Goal: Task Accomplishment & Management: Manage account settings

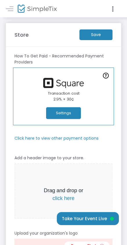
click at [67, 112] on button "Settings" at bounding box center [63, 114] width 35 height 12
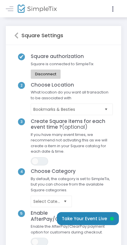
click at [107, 108] on span "Select" at bounding box center [106, 110] width 10 height 10
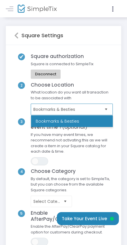
click at [107, 108] on span "Select" at bounding box center [106, 110] width 10 height 10
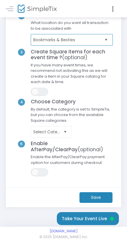
scroll to position [70, 0]
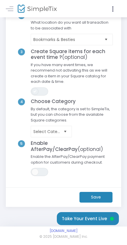
click at [38, 90] on span at bounding box center [35, 91] width 7 height 7
click at [65, 130] on span "Select" at bounding box center [65, 132] width 10 height 10
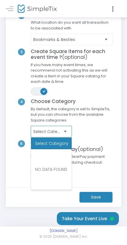
click at [65, 130] on span "Select" at bounding box center [65, 132] width 10 height 10
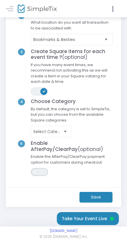
click at [40, 172] on span "ON OFF" at bounding box center [39, 172] width 17 height 8
click at [89, 198] on m-button "Save" at bounding box center [95, 197] width 33 height 11
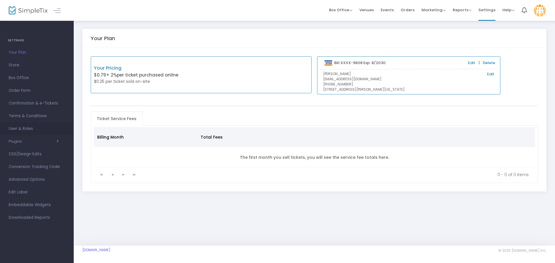
click at [42, 131] on span "User & Roles" at bounding box center [37, 129] width 56 height 8
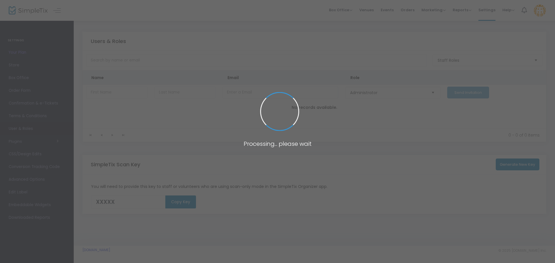
type input "4Y0P4"
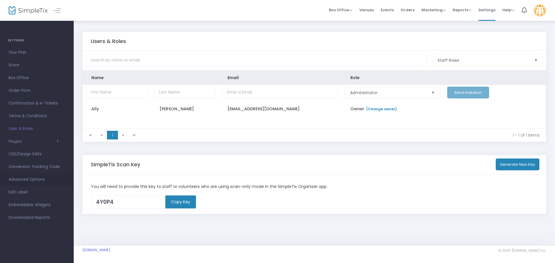
click at [51, 181] on span "Advanced Options" at bounding box center [37, 180] width 56 height 8
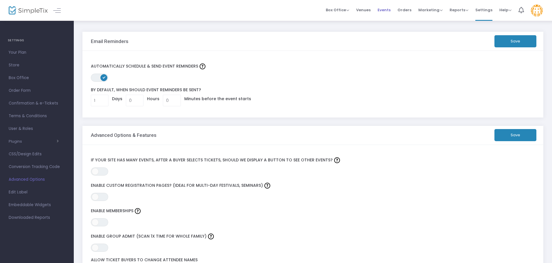
click at [381, 9] on span "Events" at bounding box center [383, 10] width 13 height 15
